Goal: Information Seeking & Learning: Find specific fact

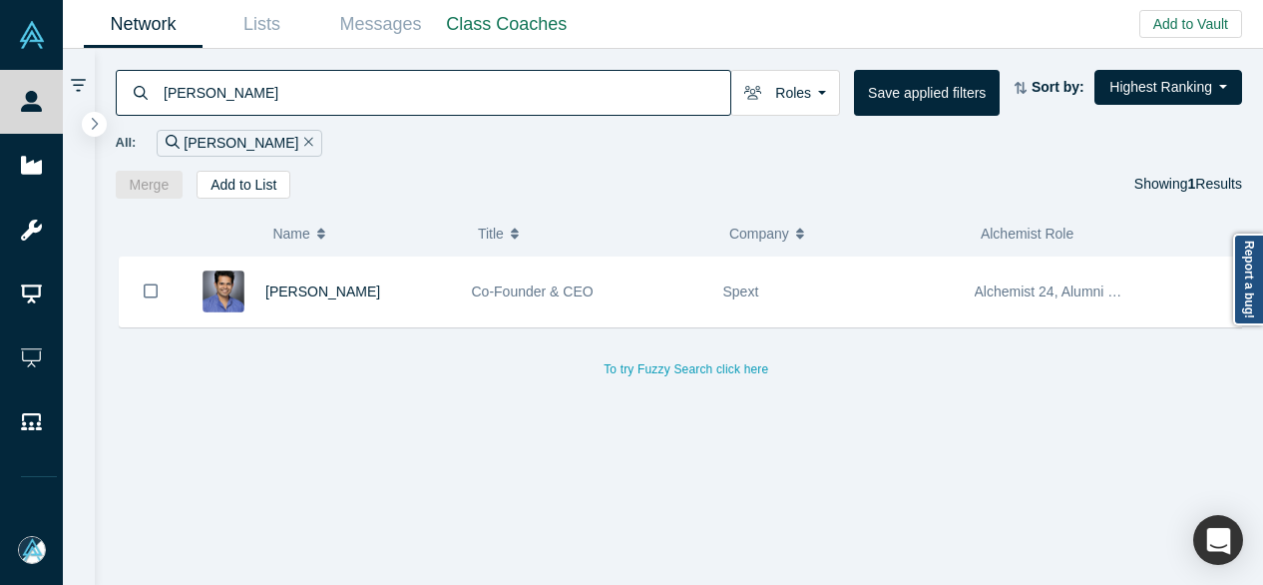
drag, startPoint x: 273, startPoint y: 101, endPoint x: 124, endPoint y: 129, distance: 152.2
click at [124, 129] on div "[PERSON_NAME] Roles Founders Faculty Mentors Alumni Mentor Angels VCs Corporate…" at bounding box center [679, 124] width 1169 height 150
paste input "Sim [PERSON_NAME]"
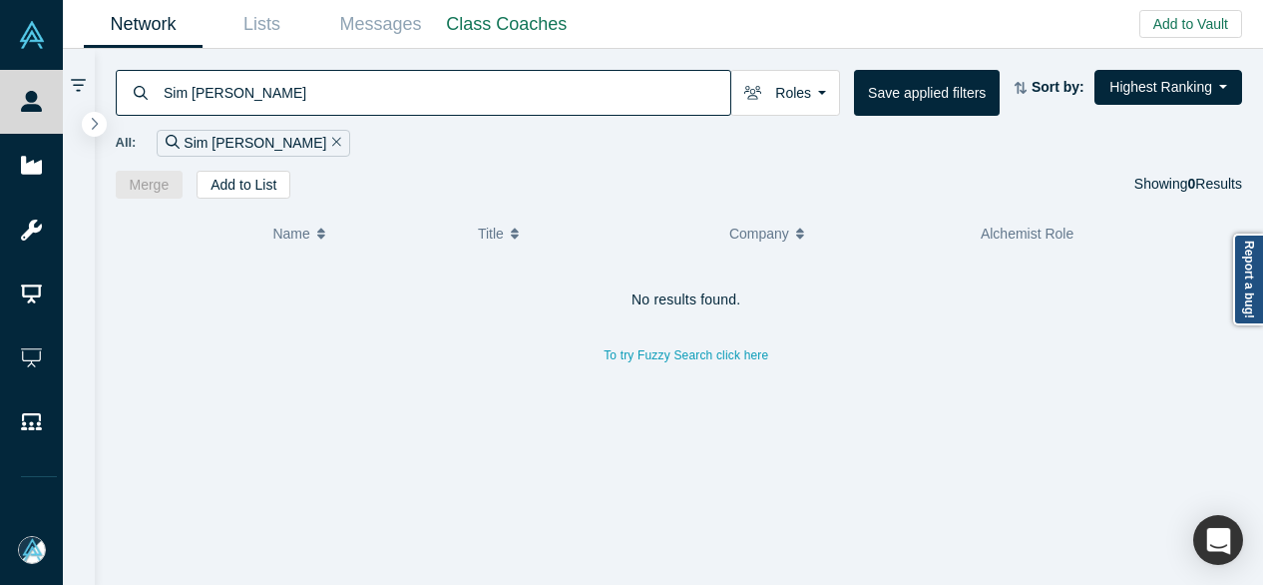
drag, startPoint x: 252, startPoint y: 114, endPoint x: 190, endPoint y: 131, distance: 65.1
click at [190, 131] on div "[PERSON_NAME] Roles Founders Faculty Mentors Alumni Mentor Angels VCs Corporate…" at bounding box center [679, 124] width 1169 height 150
type input "S"
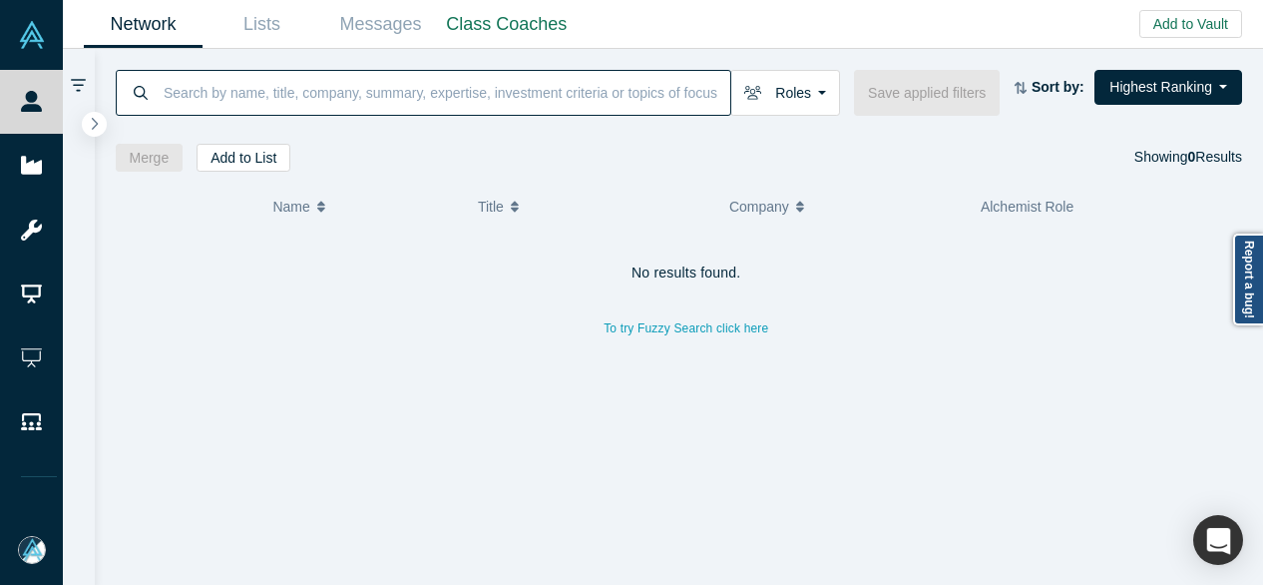
paste input "[PERSON_NAME]"
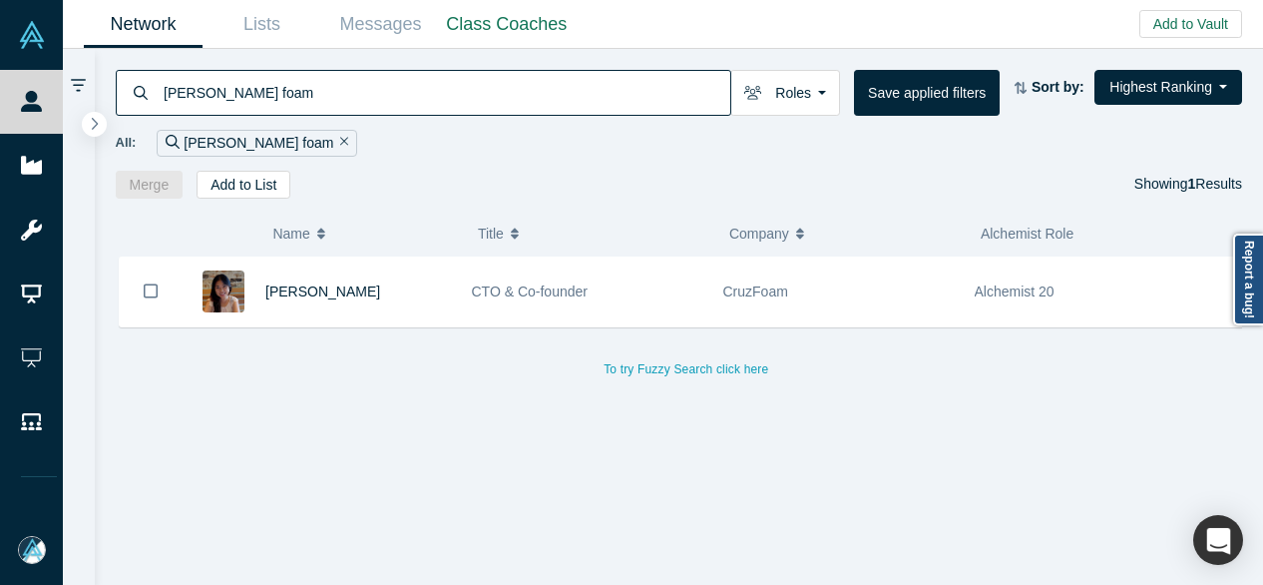
drag, startPoint x: 257, startPoint y: 89, endPoint x: 92, endPoint y: 95, distance: 165.7
click at [93, 95] on div "[PERSON_NAME] foam Roles Founders Faculty Mentors Alumni Mentor Angels VCs Corp…" at bounding box center [663, 317] width 1200 height 536
paste input "Sim [PERSON_NAME]"
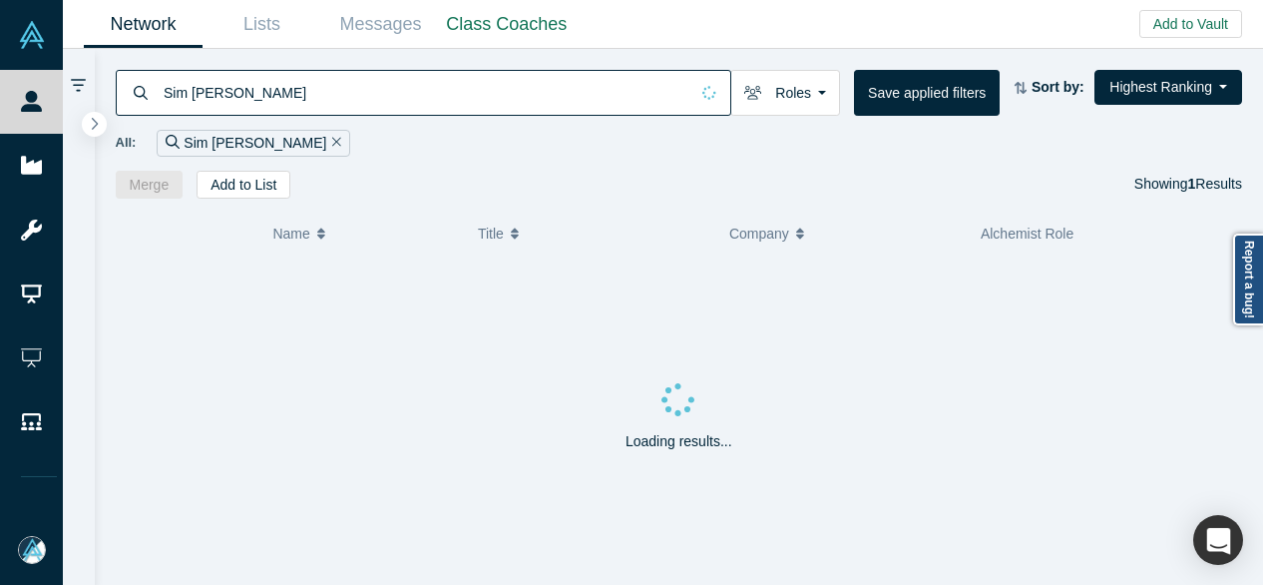
type input "Sim [PERSON_NAME]"
